Goal: Information Seeking & Learning: Compare options

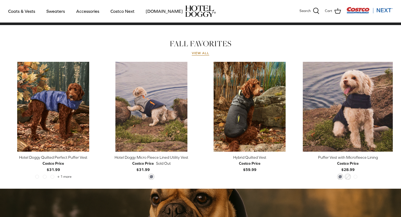
scroll to position [239, 0]
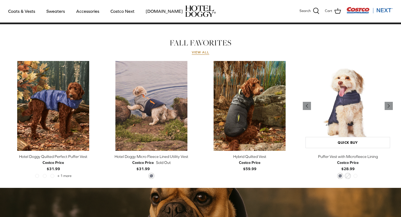
click at [351, 124] on img "Puffer Vest with Microfleece Lining" at bounding box center [348, 106] width 90 height 90
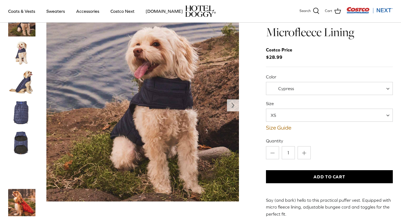
scroll to position [19, 0]
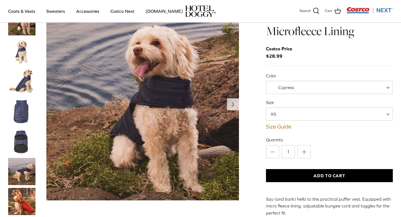
click at [347, 114] on span "XS" at bounding box center [329, 114] width 127 height 13
click at [283, 125] on link "Size Guide" at bounding box center [329, 127] width 127 height 7
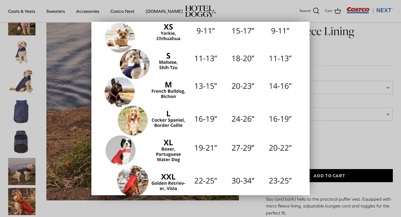
scroll to position [87, 0]
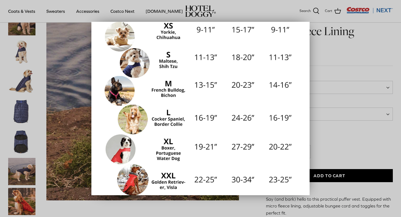
click at [351, 137] on div at bounding box center [200, 108] width 401 height 217
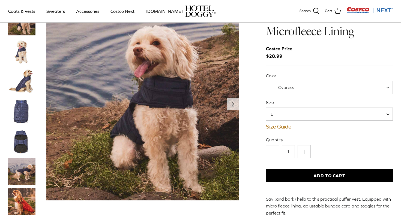
click at [384, 116] on span "L" at bounding box center [329, 114] width 127 height 13
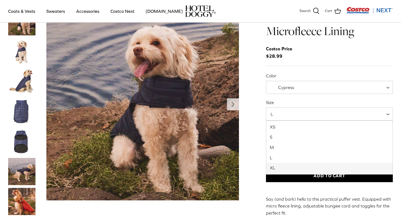
select select "XL"
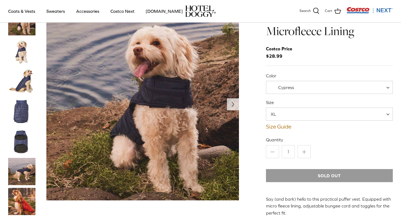
click at [22, 115] on img "Thumbnail Link" at bounding box center [21, 111] width 27 height 27
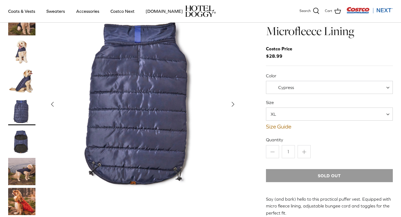
click at [21, 144] on img "Thumbnail Link" at bounding box center [21, 141] width 27 height 27
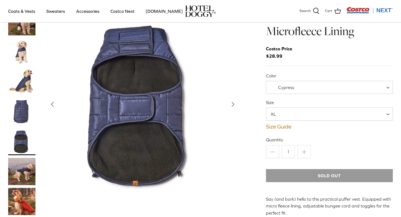
click at [23, 175] on img "Thumbnail Link" at bounding box center [21, 171] width 27 height 27
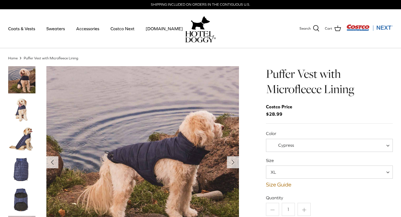
click at [19, 113] on img "Thumbnail Link" at bounding box center [21, 109] width 27 height 27
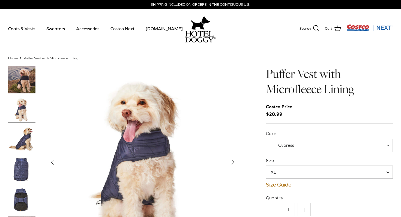
click at [25, 78] on img "Thumbnail Link" at bounding box center [21, 79] width 27 height 27
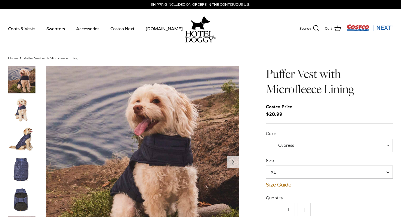
click at [25, 141] on img "Thumbnail Link" at bounding box center [21, 139] width 27 height 27
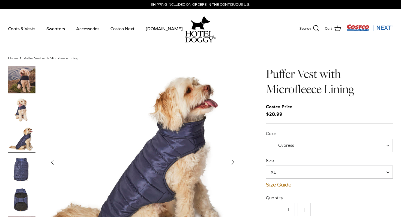
click at [24, 112] on img "Thumbnail Link" at bounding box center [21, 109] width 27 height 27
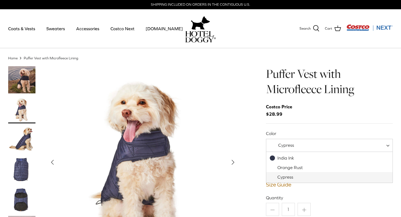
click at [327, 141] on span "Cypress" at bounding box center [329, 145] width 127 height 13
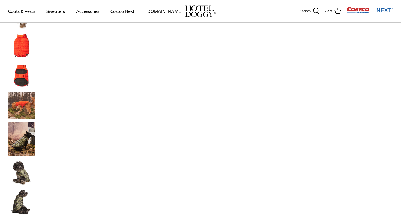
scroll to position [266, 0]
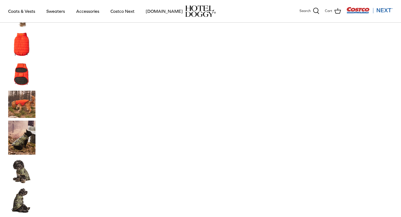
click at [23, 143] on img "Thumbnail Link" at bounding box center [21, 138] width 27 height 34
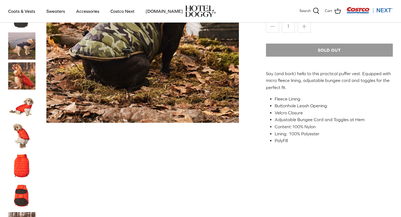
scroll to position [144, 0]
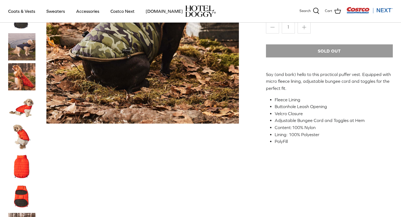
click at [20, 168] on img "Thumbnail Link" at bounding box center [21, 166] width 27 height 27
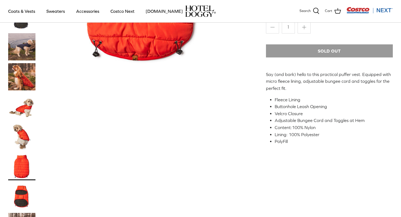
click at [20, 168] on img "Thumbnail Link" at bounding box center [21, 166] width 27 height 27
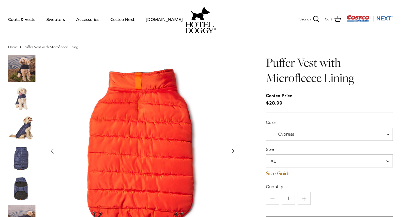
scroll to position [5, 0]
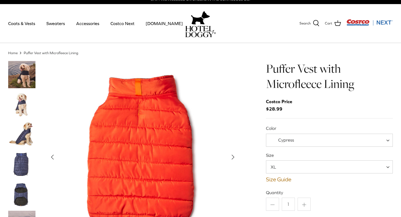
click at [22, 164] on img "Thumbnail Link" at bounding box center [21, 164] width 27 height 27
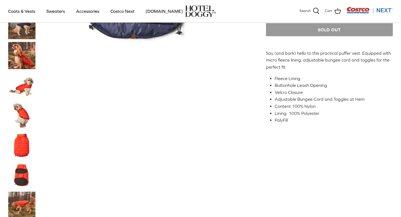
scroll to position [0, 0]
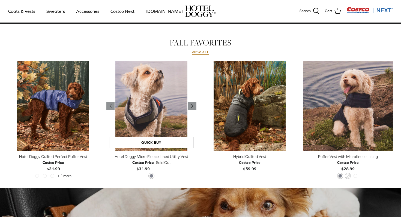
click at [164, 119] on img "Hotel Doggy Micro Fleece Lined Utility Vest" at bounding box center [151, 106] width 90 height 90
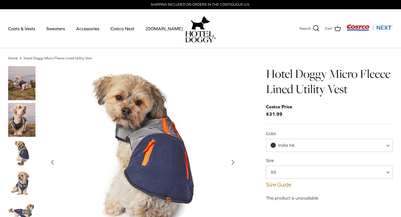
click at [23, 113] on img "Thumbnail Link" at bounding box center [21, 120] width 27 height 34
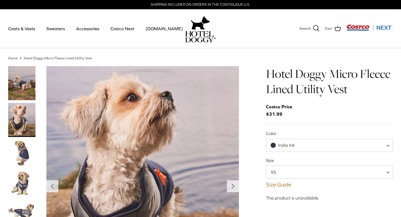
click at [25, 157] on img "Thumbnail Link" at bounding box center [21, 153] width 27 height 27
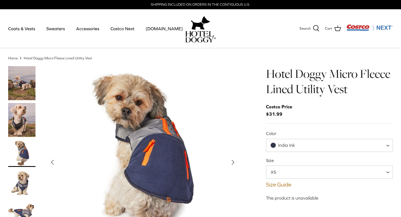
click at [22, 189] on img "Thumbnail Link" at bounding box center [21, 183] width 27 height 27
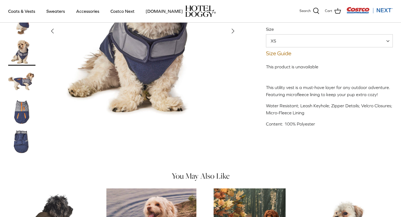
scroll to position [120, 0]
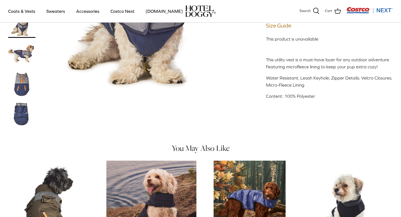
click at [25, 115] on img "Thumbnail Link" at bounding box center [21, 114] width 27 height 27
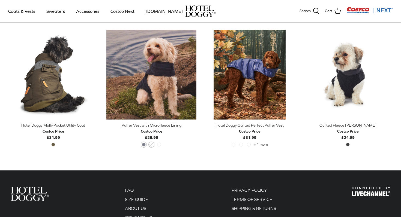
scroll to position [251, 0]
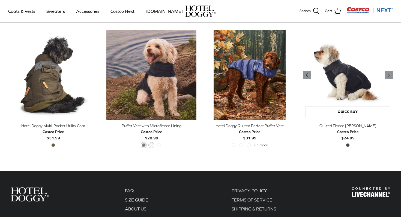
click at [362, 83] on img "Quilted Fleece Melton Vest" at bounding box center [348, 75] width 90 height 90
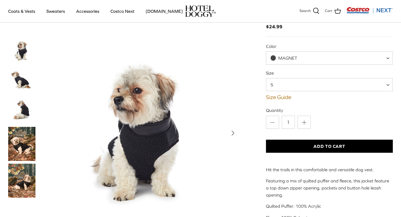
scroll to position [53, 0]
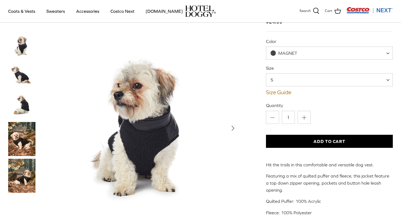
click at [327, 80] on span "S" at bounding box center [329, 79] width 127 height 13
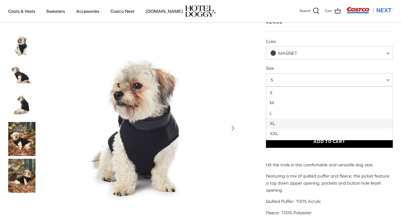
select select "XL"
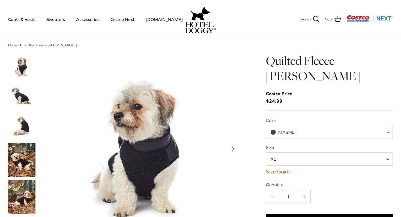
scroll to position [14, 0]
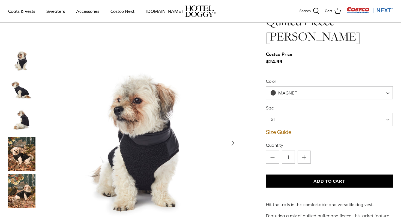
click at [24, 154] on img "Thumbnail Link" at bounding box center [21, 154] width 27 height 34
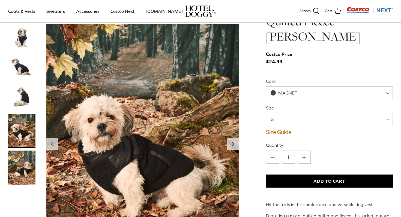
click at [15, 175] on img "Thumbnail Link" at bounding box center [21, 168] width 27 height 34
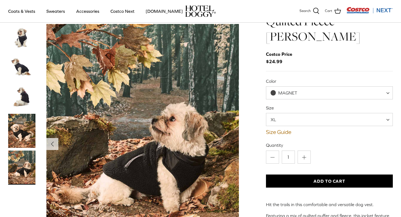
scroll to position [0, 0]
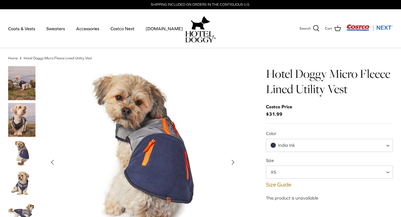
click at [20, 121] on img "Thumbnail Link" at bounding box center [21, 120] width 27 height 34
